Goal: Information Seeking & Learning: Learn about a topic

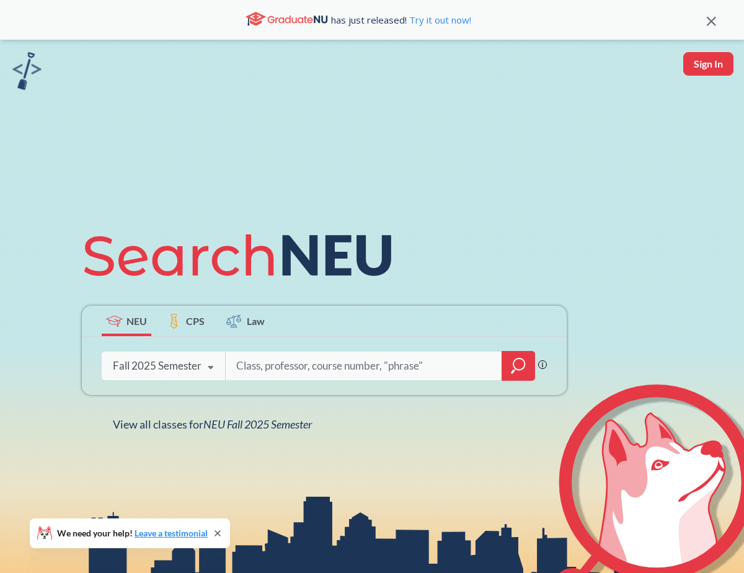
click at [371, 354] on input "search" at bounding box center [364, 366] width 258 height 26
type input "legged robotics"
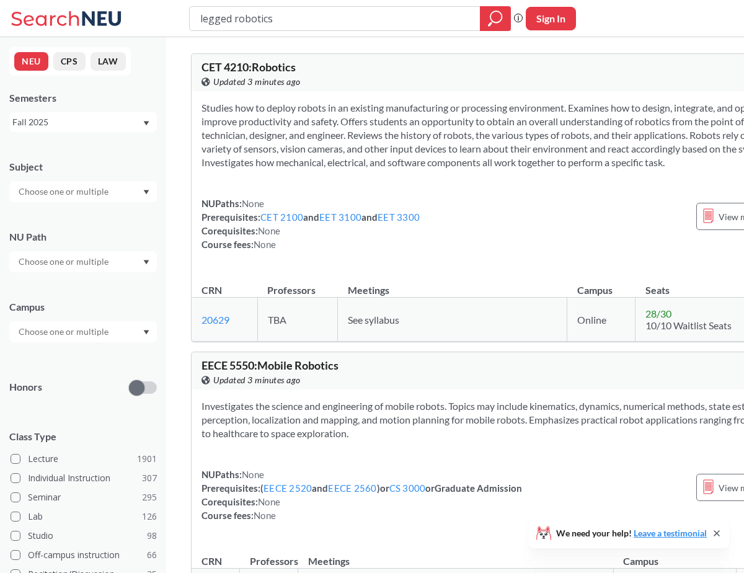
click at [244, 11] on input "legged robotics" at bounding box center [335, 18] width 272 height 21
type input "leg robotic"
click at [68, 116] on div "Fall 2025" at bounding box center [77, 122] width 130 height 14
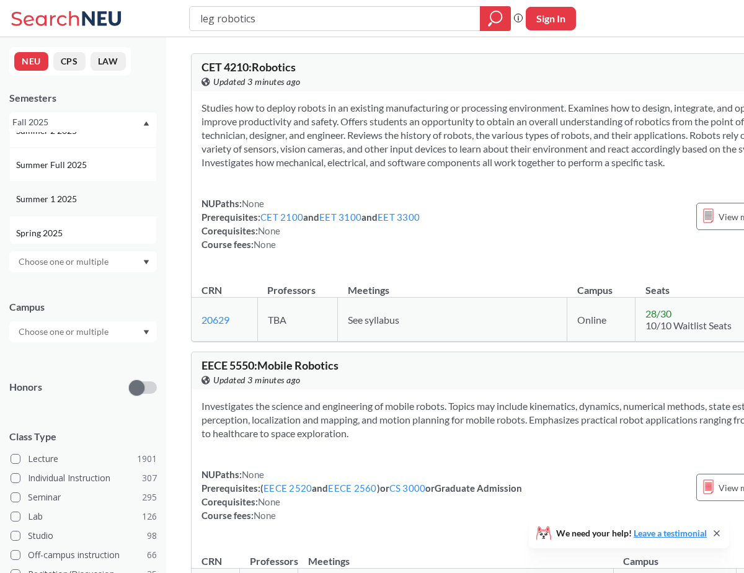
scroll to position [54, 0]
click at [58, 230] on span "Spring 2025" at bounding box center [40, 232] width 49 height 14
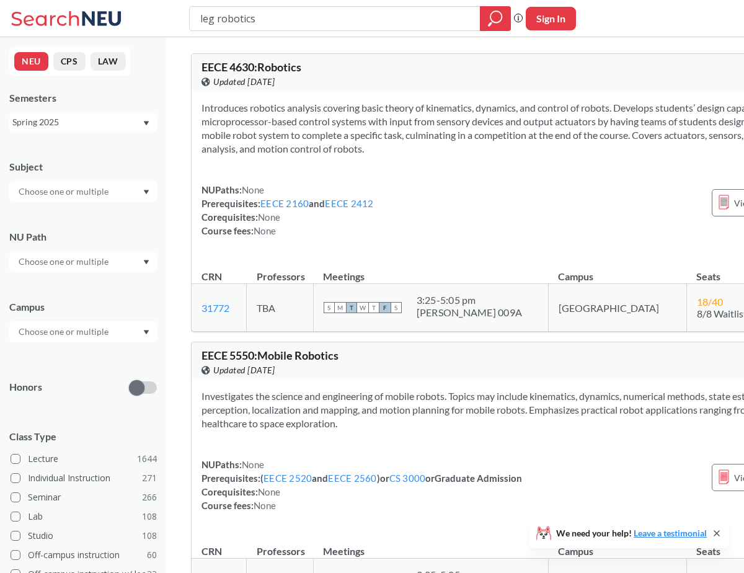
click at [76, 119] on div "Spring 2025" at bounding box center [77, 122] width 130 height 14
click at [71, 217] on div "Fall 2024" at bounding box center [86, 216] width 140 height 14
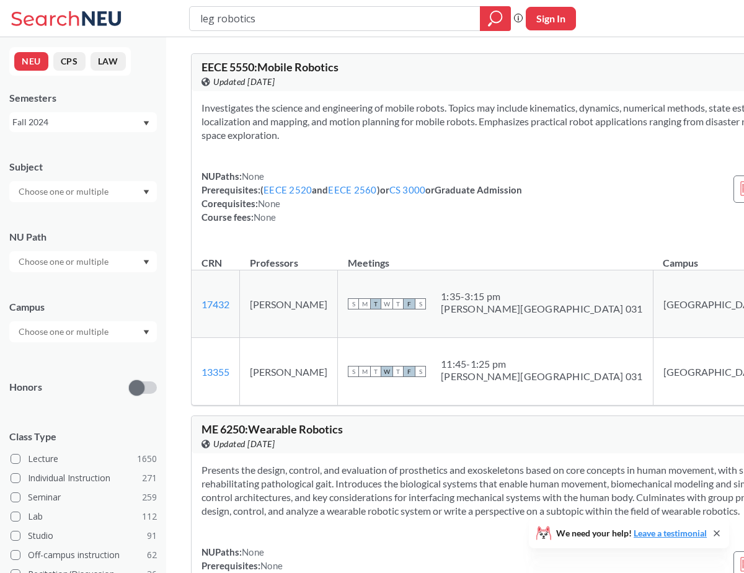
click at [86, 120] on div "Fall 2024" at bounding box center [77, 122] width 130 height 14
click at [85, 183] on div "Spring 2024" at bounding box center [86, 184] width 140 height 14
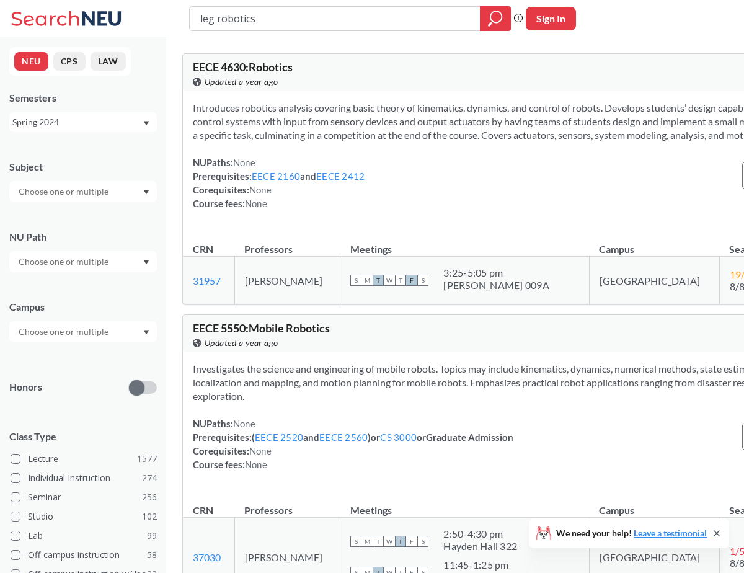
click at [105, 125] on div "Spring 2024" at bounding box center [77, 122] width 130 height 14
click at [213, 201] on div "NUPaths: None Prerequisites: EECE 2160 and EECE 2412 Corequisites: None Course …" at bounding box center [279, 183] width 172 height 55
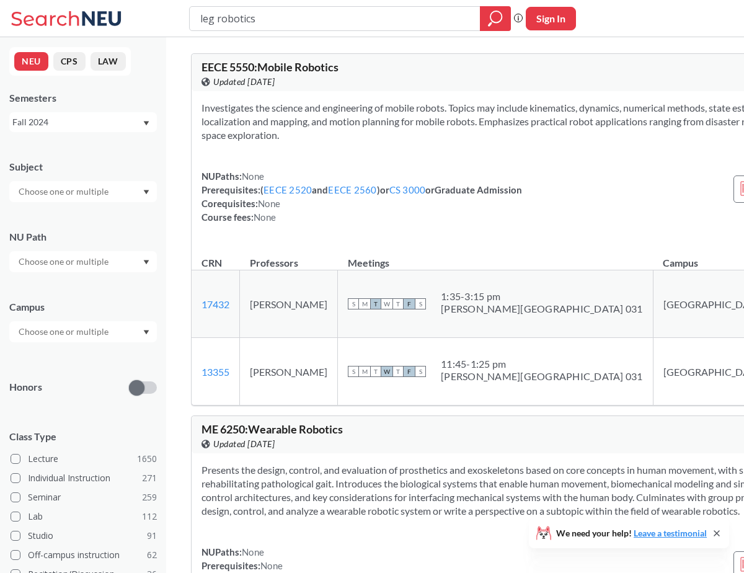
click at [285, 29] on div "leg robotics" at bounding box center [350, 18] width 322 height 25
click at [285, 29] on input "leg robotics" at bounding box center [335, 18] width 272 height 21
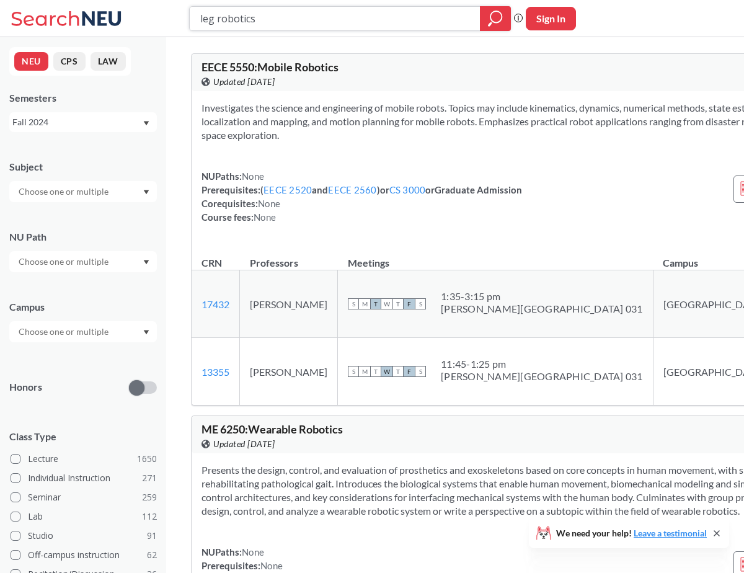
click at [285, 29] on input "leg robotics" at bounding box center [335, 18] width 272 height 21
